Goal: Task Accomplishment & Management: Use online tool/utility

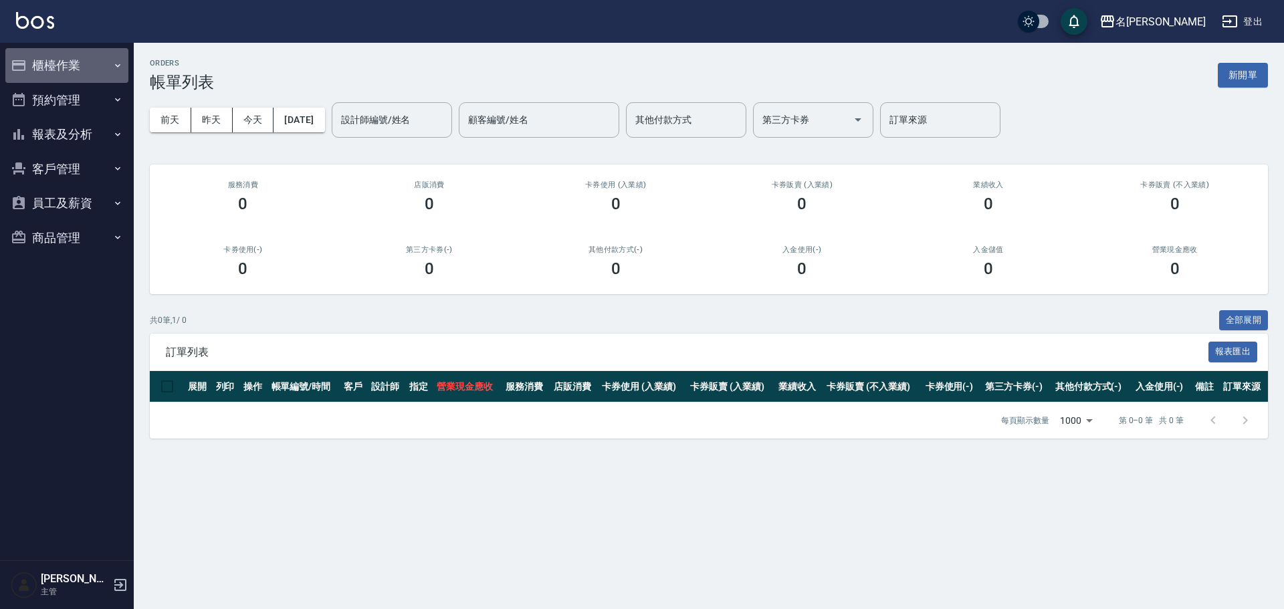
click at [103, 64] on button "櫃檯作業" at bounding box center [66, 65] width 123 height 35
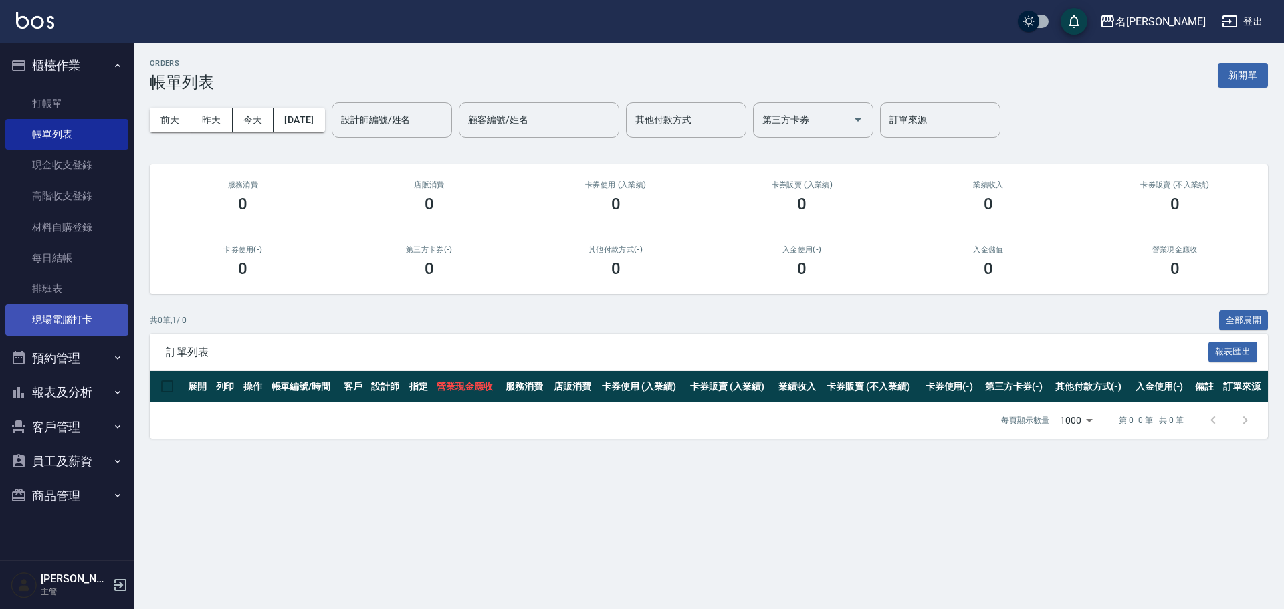
click at [118, 264] on link "現場電腦打卡" at bounding box center [66, 319] width 123 height 31
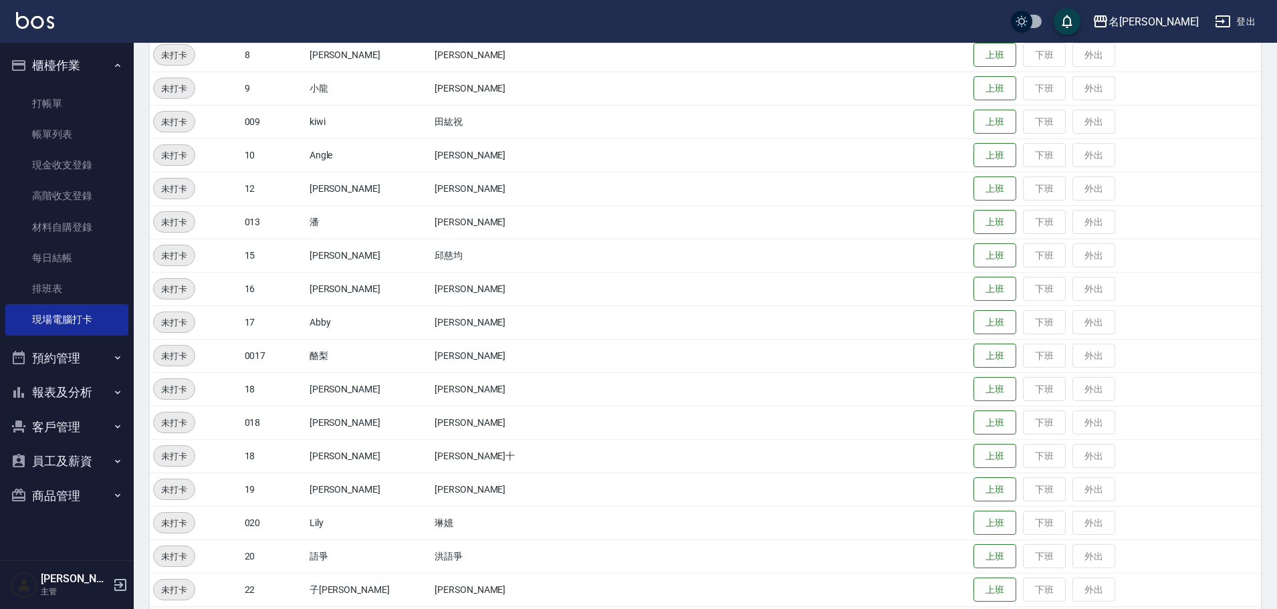
scroll to position [560, 0]
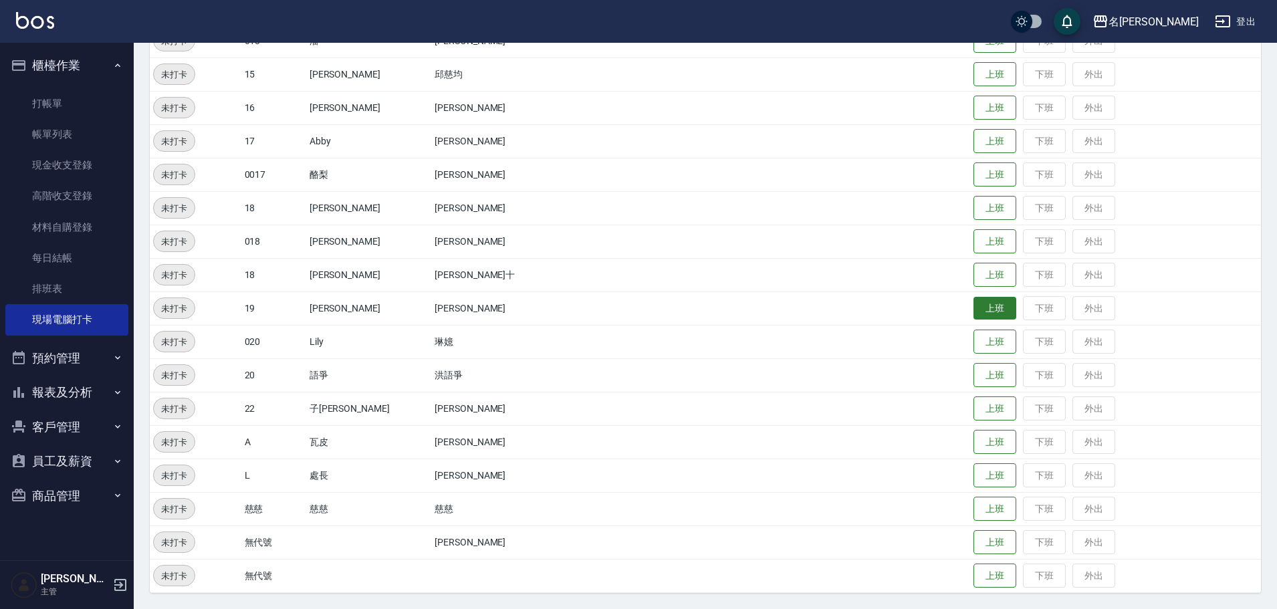
click at [636, 264] on button "上班" at bounding box center [995, 308] width 43 height 23
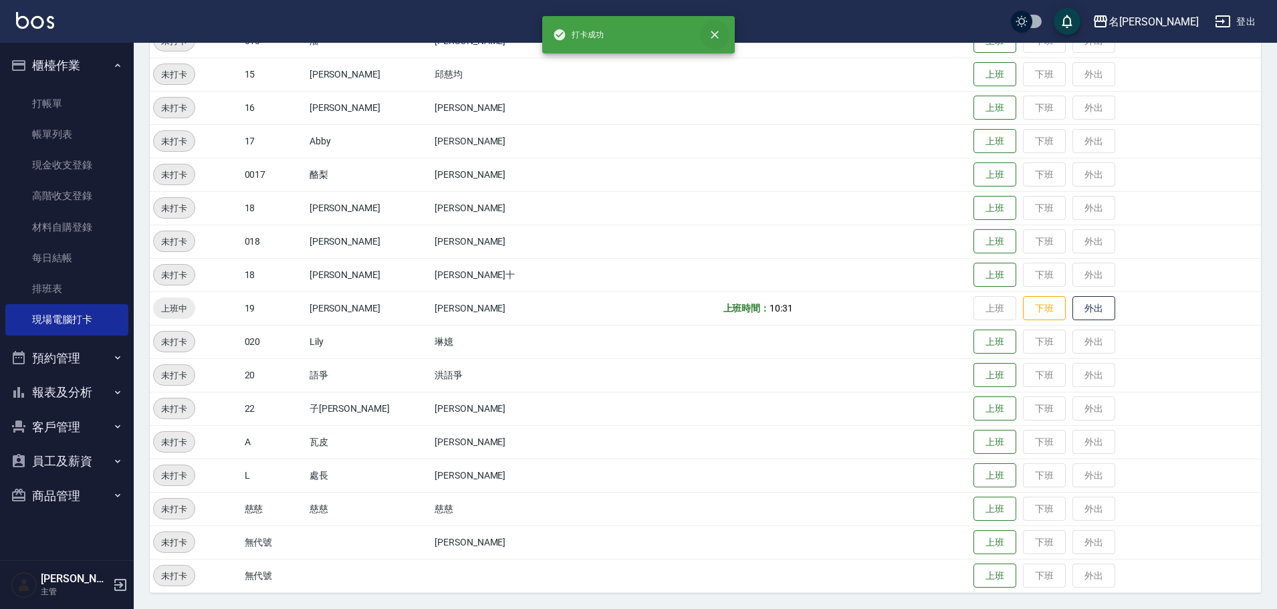
click at [636, 39] on icon "close" at bounding box center [714, 34] width 13 height 13
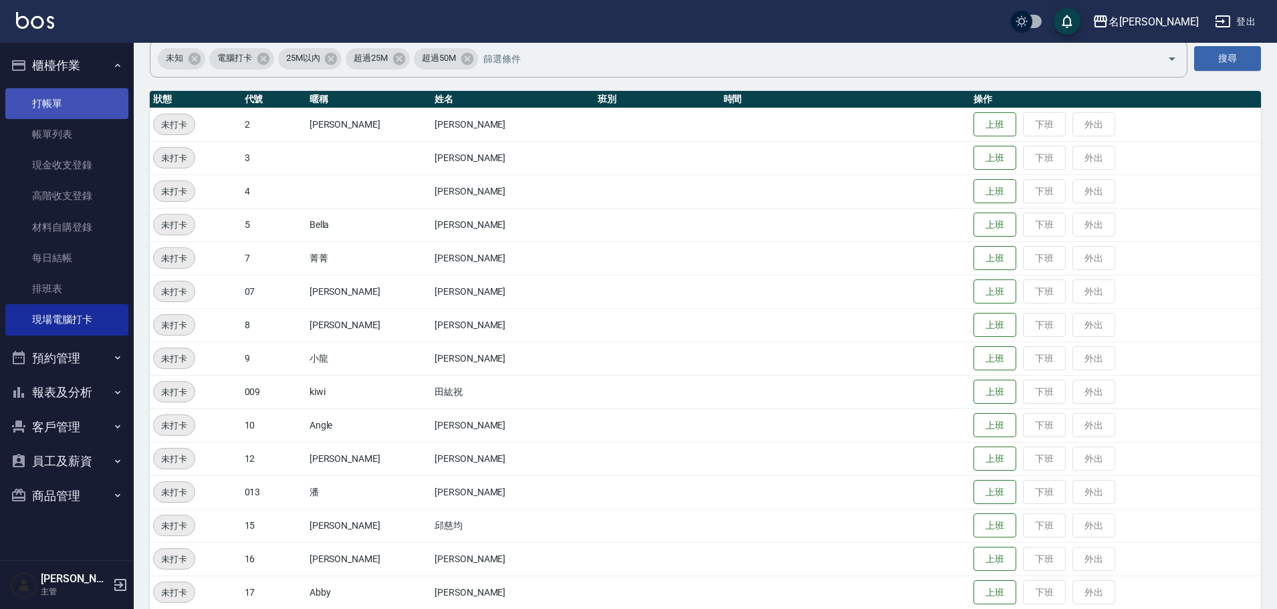
scroll to position [92, 0]
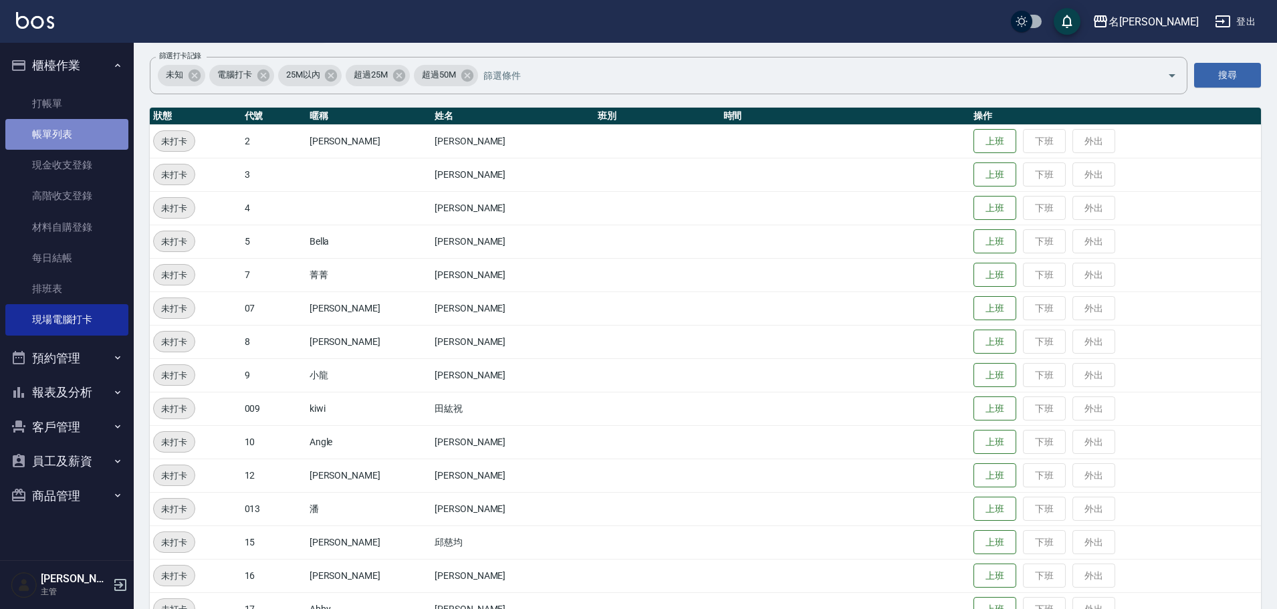
click at [65, 140] on link "帳單列表" at bounding box center [66, 134] width 123 height 31
